Goal: Transaction & Acquisition: Purchase product/service

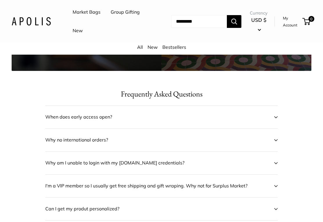
scroll to position [228, 0]
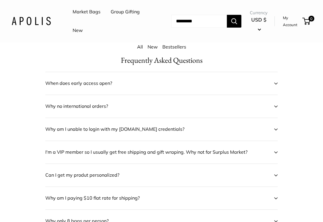
click at [51, 84] on span "When does early access open?" at bounding box center [157, 83] width 224 height 9
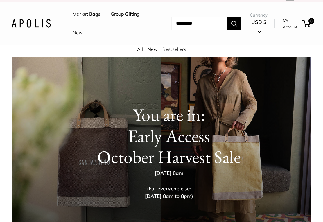
scroll to position [0, 0]
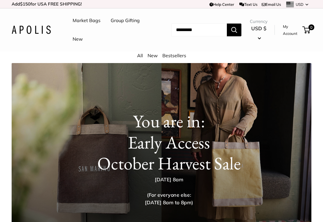
click at [292, 32] on link "My Account" at bounding box center [291, 30] width 17 height 14
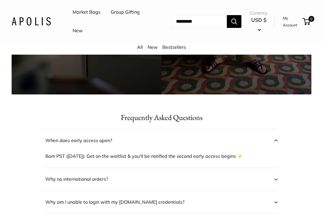
scroll to position [180, 0]
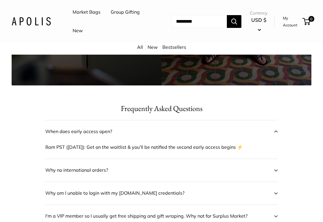
click at [20, 17] on img at bounding box center [31, 21] width 39 height 8
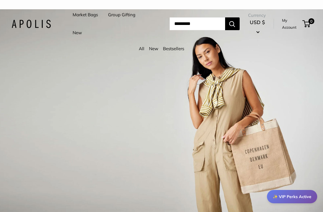
click at [278, 134] on div "1 / 3" at bounding box center [161, 115] width 323 height 212
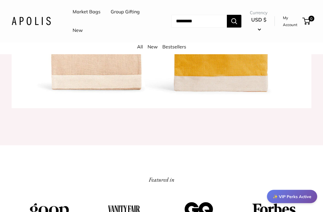
scroll to position [651, 0]
click at [88, 15] on link "Market Bags" at bounding box center [87, 12] width 28 height 9
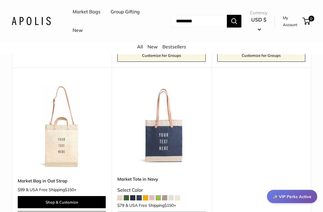
scroll to position [2680, 0]
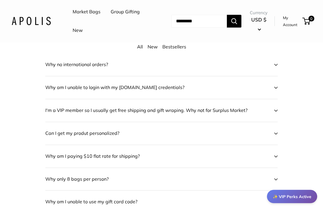
scroll to position [264, 0]
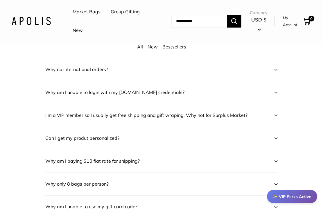
click at [168, 1] on header "Market Bags Group Gifting New Need help? Text Us: 20919 hello@apolisglobal.com …" at bounding box center [161, 21] width 323 height 43
